Goal: Browse casually

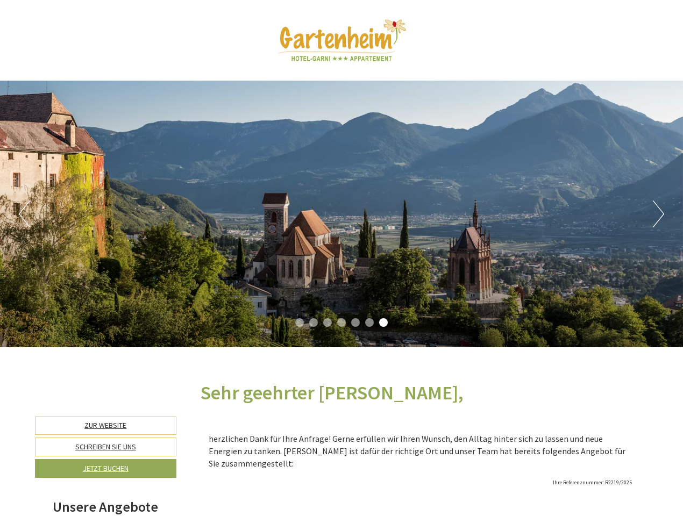
click at [342, 258] on div "Previous Next 1 2 3 4 5 6 7" at bounding box center [341, 214] width 683 height 267
click at [24, 214] on button "Previous" at bounding box center [24, 214] width 11 height 27
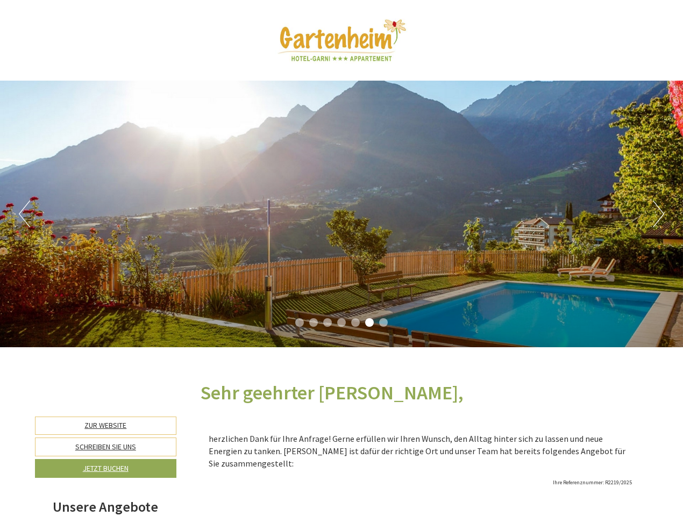
click at [342, 214] on div "Previous Next 1 2 3 4 5 6 7" at bounding box center [341, 214] width 683 height 267
click at [658, 214] on button "Next" at bounding box center [658, 214] width 11 height 27
click at [300, 323] on li "1" at bounding box center [299, 322] width 9 height 9
click at [314, 323] on li "2" at bounding box center [313, 322] width 9 height 9
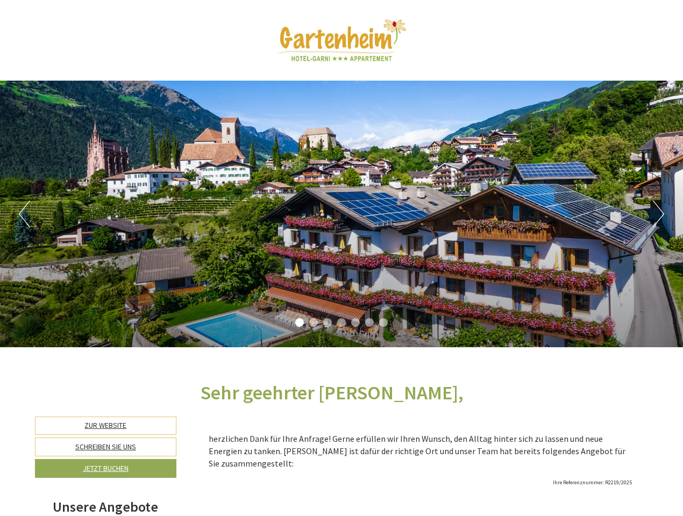
click at [328, 323] on li "3" at bounding box center [327, 322] width 9 height 9
click at [342, 323] on li "4" at bounding box center [341, 322] width 9 height 9
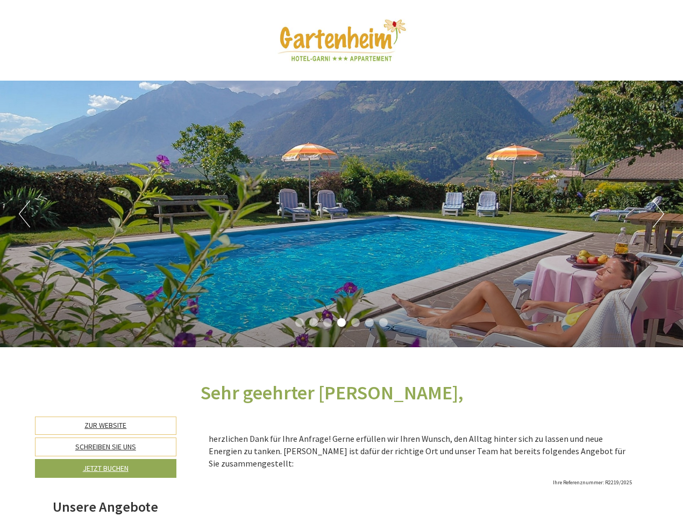
click at [355, 323] on li "5" at bounding box center [355, 322] width 9 height 9
click at [369, 323] on li "6" at bounding box center [369, 322] width 9 height 9
